Goal: Check status: Check status

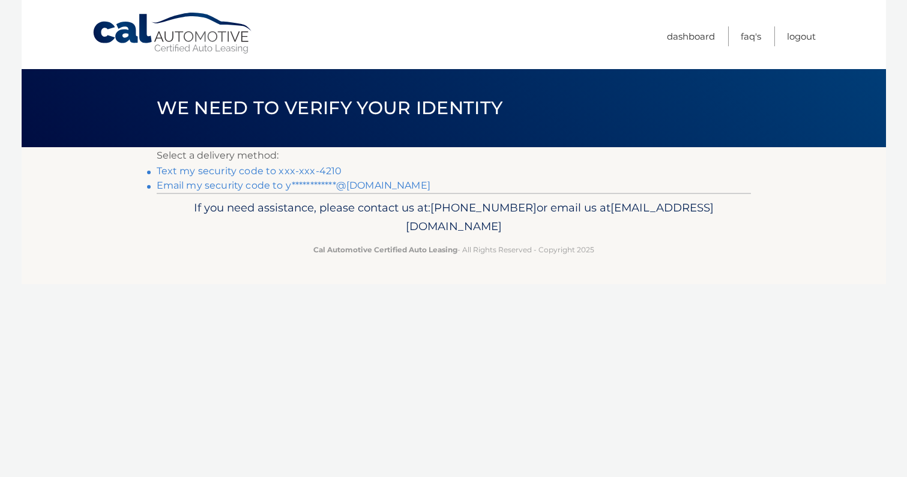
click at [318, 171] on link "Text my security code to xxx-xxx-4210" at bounding box center [250, 170] width 186 height 11
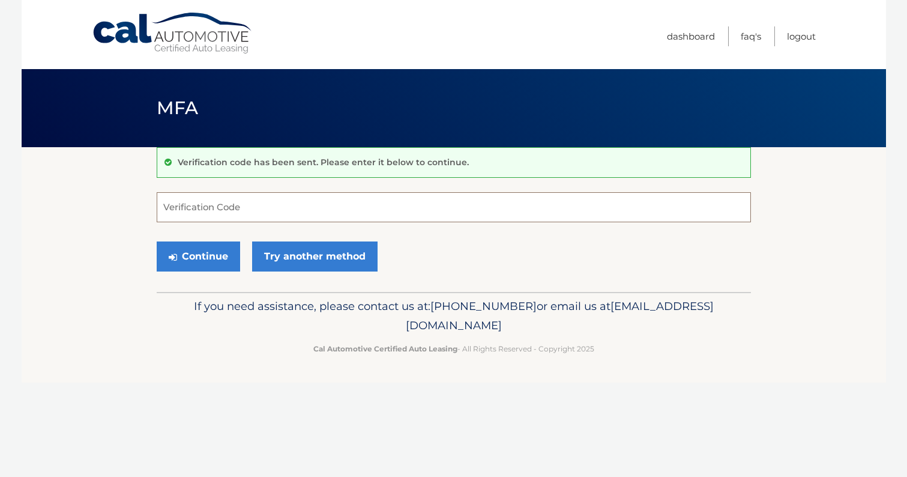
click at [342, 202] on input "Verification Code" at bounding box center [454, 207] width 594 height 30
type input "727719"
click at [199, 267] on button "Continue" at bounding box center [198, 256] width 83 height 30
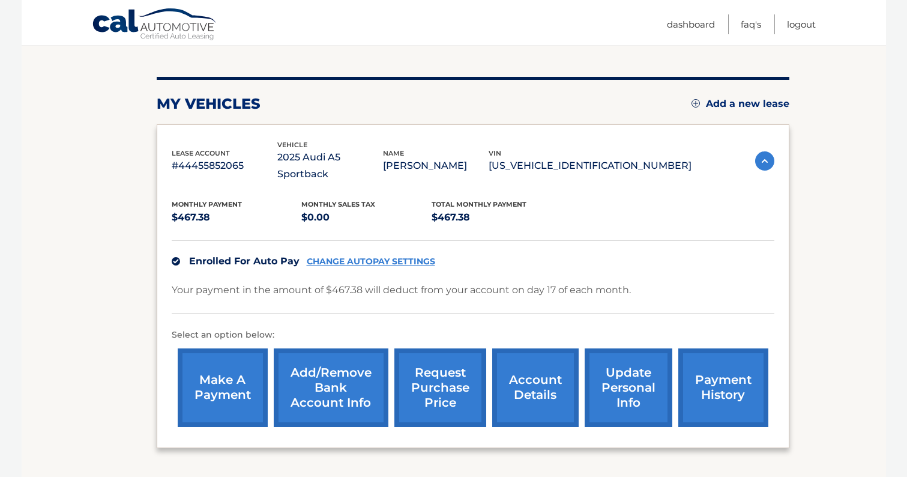
scroll to position [128, 0]
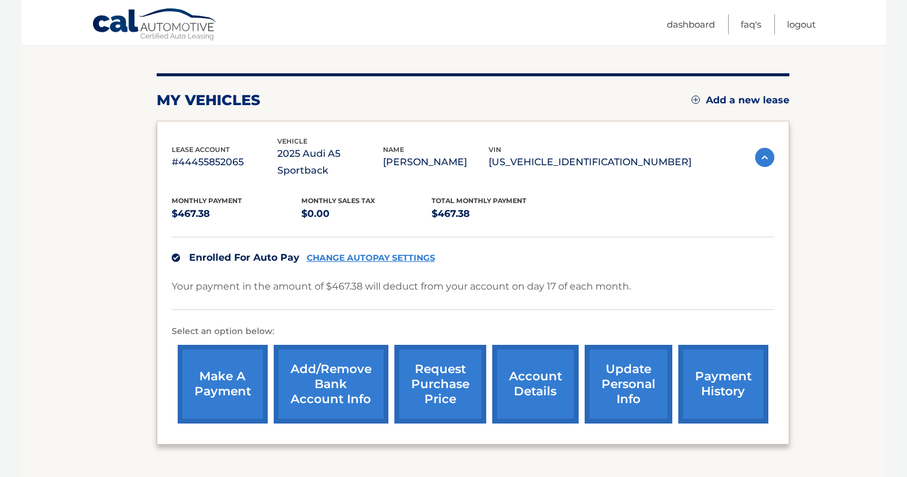
click at [452, 370] on link "request purchase price" at bounding box center [440, 384] width 92 height 79
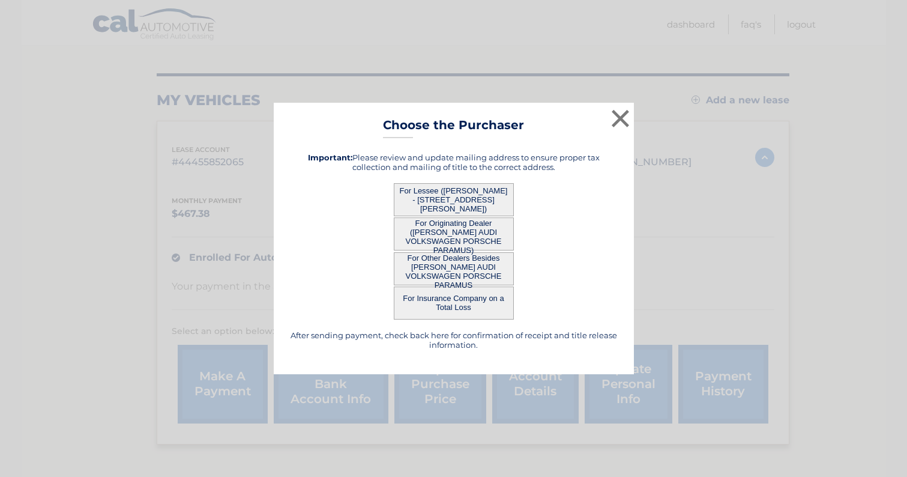
click at [477, 191] on button "For Lessee ([PERSON_NAME] - [STREET_ADDRESS][PERSON_NAME])" at bounding box center [454, 199] width 120 height 33
click at [465, 202] on button "For Lessee ([PERSON_NAME] - [STREET_ADDRESS][PERSON_NAME])" at bounding box center [454, 199] width 120 height 33
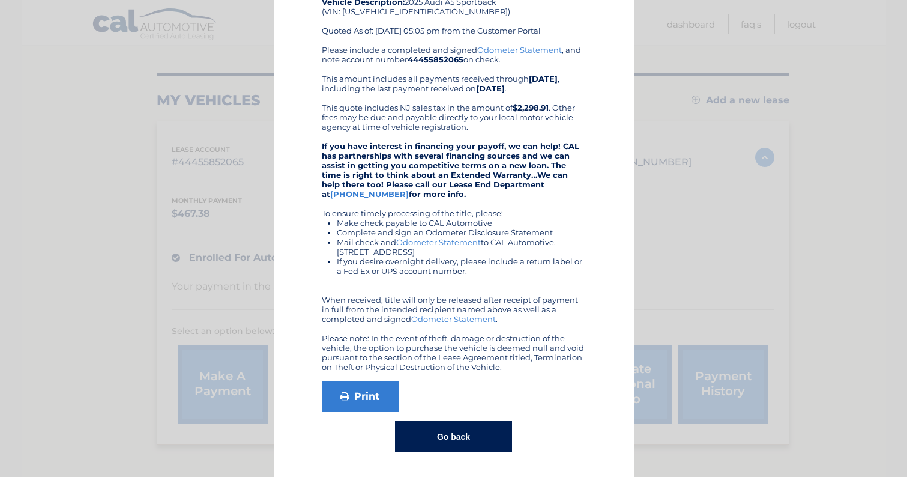
scroll to position [104, 0]
click at [426, 433] on button "Go back" at bounding box center [453, 436] width 117 height 31
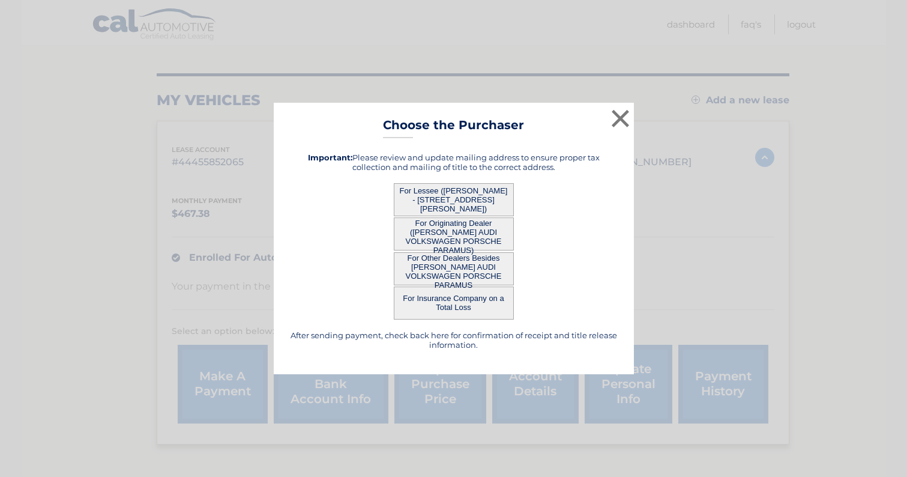
click at [458, 268] on button "For Other Dealers Besides [PERSON_NAME] AUDI VOLKSWAGEN PORSCHE PARAMUS" at bounding box center [454, 268] width 120 height 33
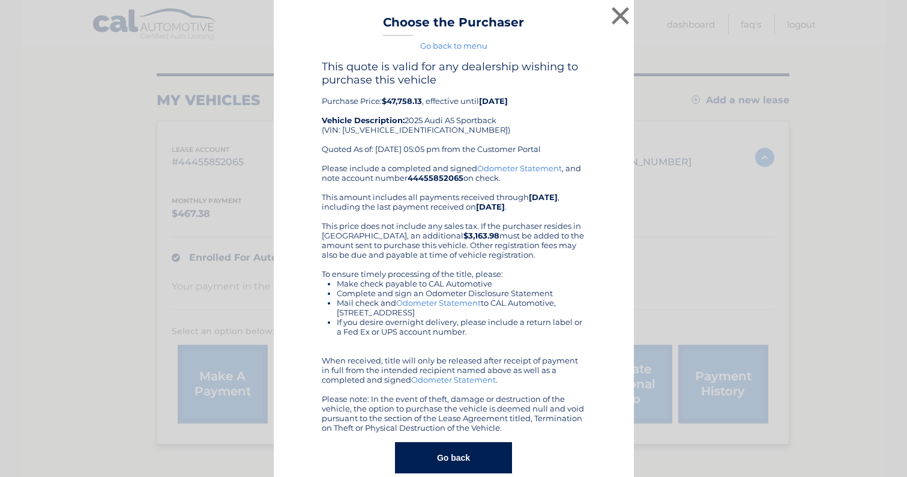
click at [450, 453] on button "Go back" at bounding box center [453, 457] width 117 height 31
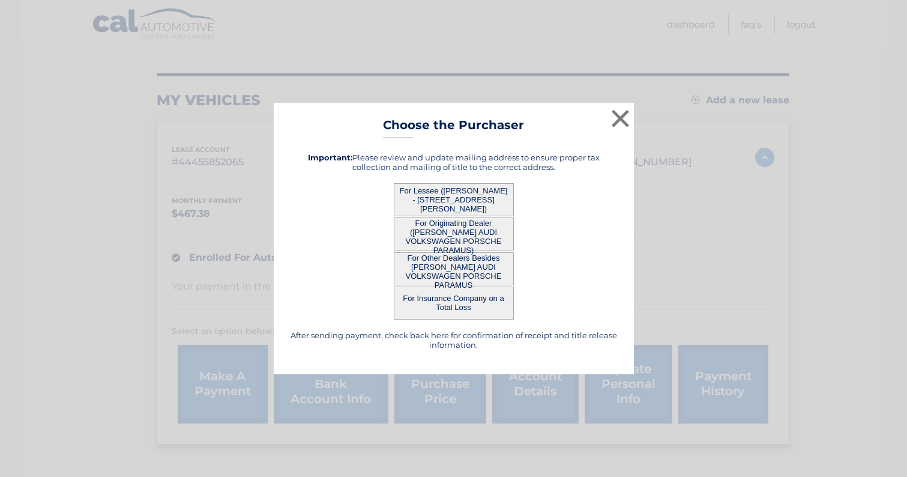
click at [490, 225] on button "For Originating Dealer ([PERSON_NAME] AUDI VOLKSWAGEN PORSCHE PARAMUS)" at bounding box center [454, 233] width 120 height 33
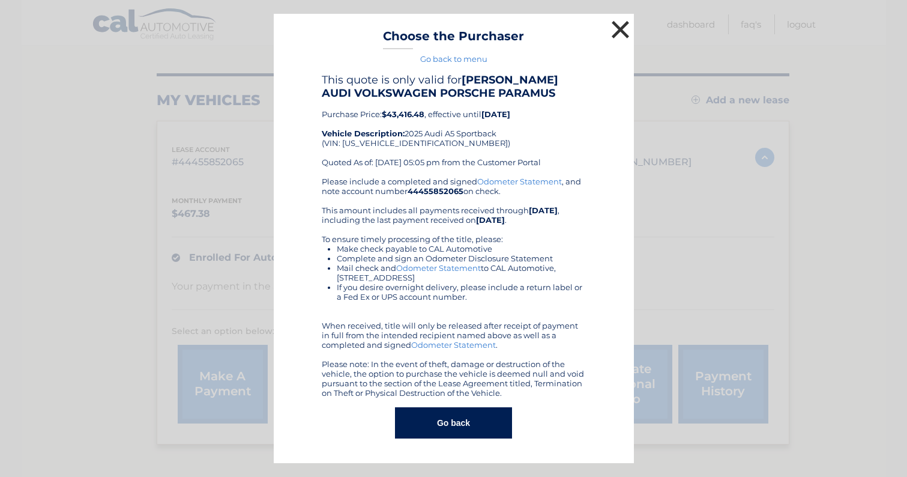
click at [620, 37] on button "×" at bounding box center [621, 29] width 24 height 24
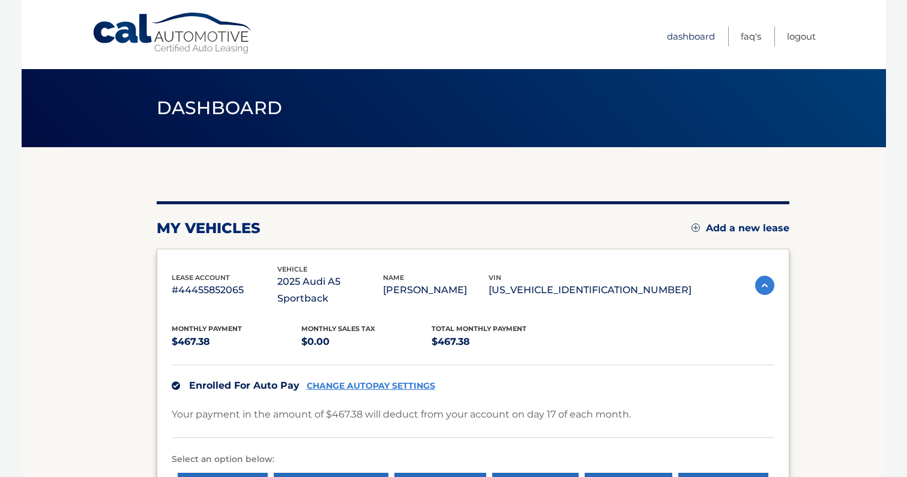
click at [694, 37] on link "Dashboard" at bounding box center [691, 36] width 48 height 20
click at [698, 47] on ul "Dashboard FAQ's Logout" at bounding box center [741, 34] width 149 height 69
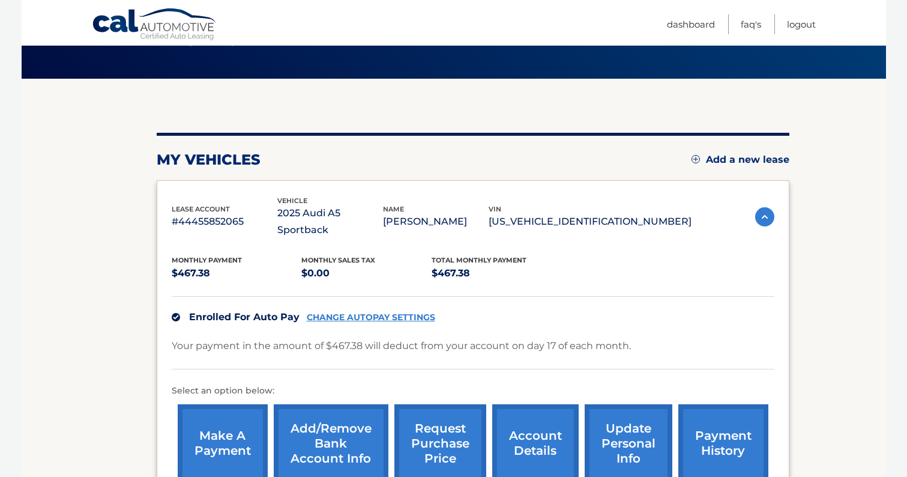
scroll to position [71, 0]
